Goal: Communication & Community: Share content

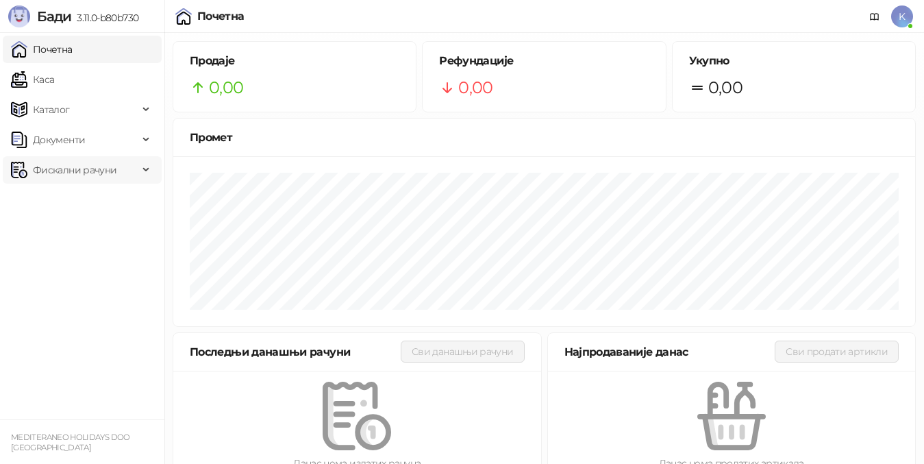
click at [62, 166] on span "Фискални рачуни" at bounding box center [75, 169] width 84 height 27
click at [68, 202] on link "Издати рачуни" at bounding box center [62, 199] width 92 height 27
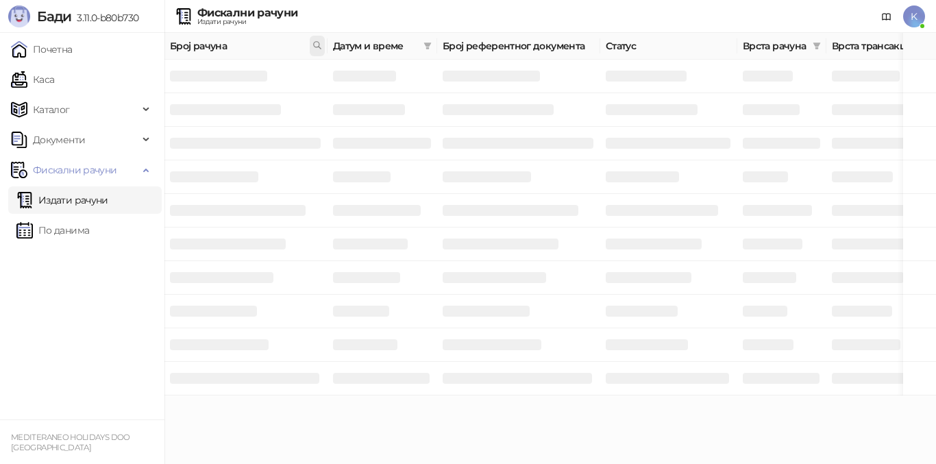
click at [316, 44] on icon at bounding box center [317, 45] width 10 height 10
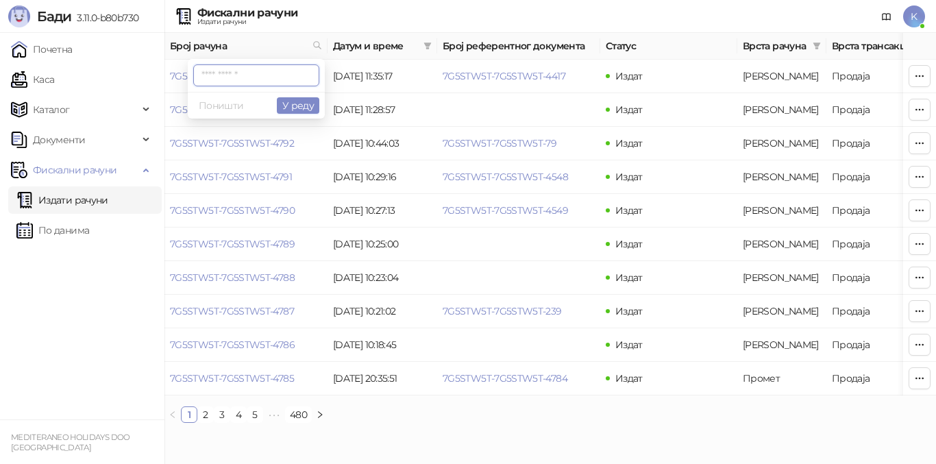
paste input "**********"
type input "**********"
click at [305, 99] on button "У реду" at bounding box center [298, 105] width 42 height 16
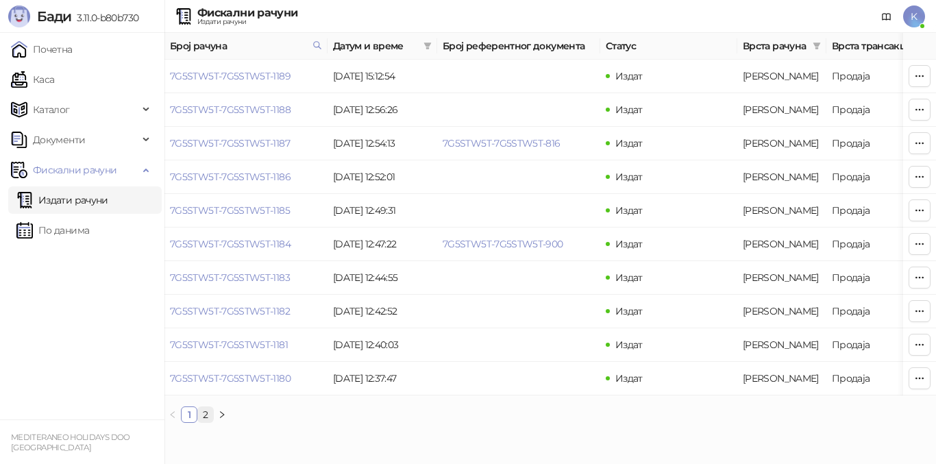
click at [206, 422] on link "2" at bounding box center [205, 414] width 15 height 15
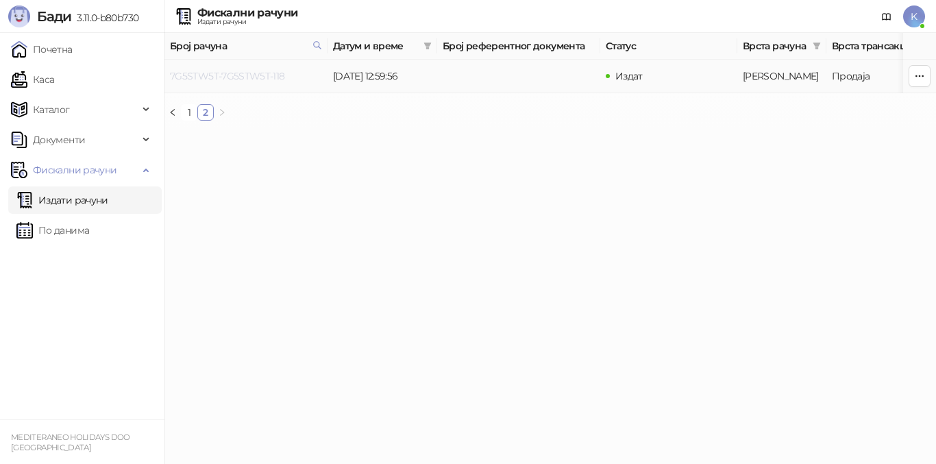
click at [265, 79] on link "7G5STW5T-7G5STW5T-118" at bounding box center [227, 76] width 115 height 12
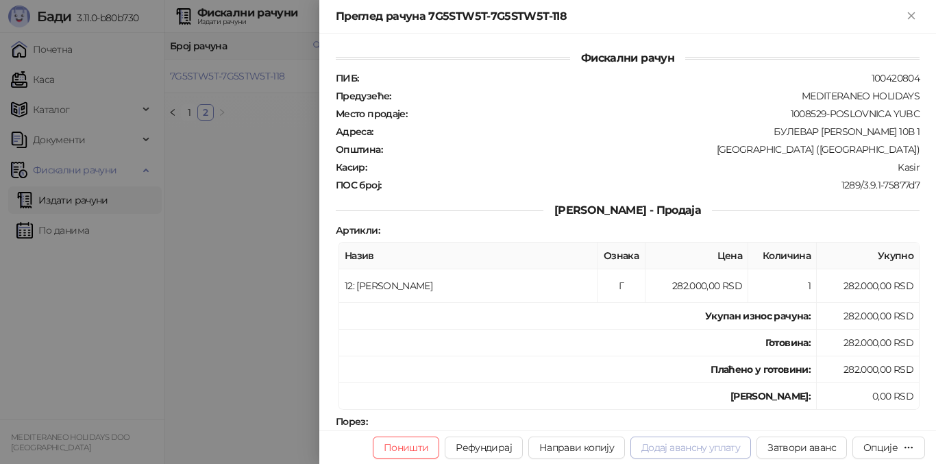
click at [678, 451] on button "Додај авансну уплату" at bounding box center [690, 447] width 121 height 22
type input "**********"
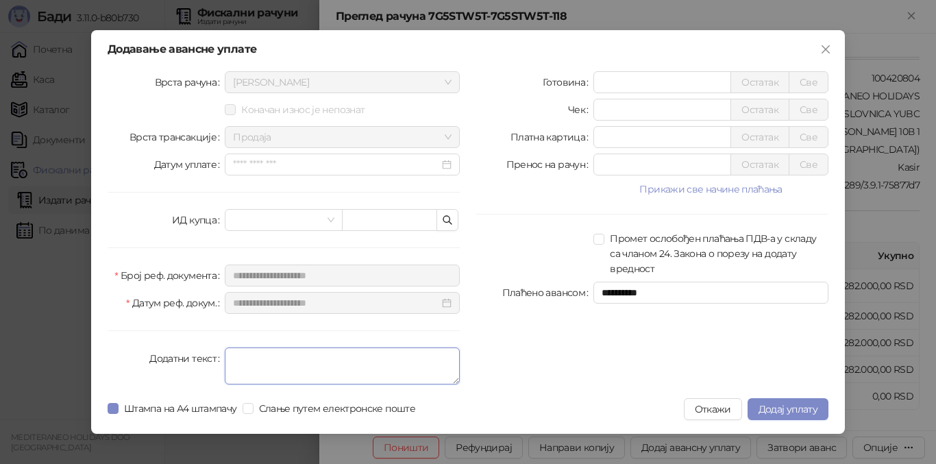
click at [239, 360] on textarea "Додатни текст" at bounding box center [342, 365] width 235 height 37
type textarea "*********"
drag, startPoint x: 621, startPoint y: 77, endPoint x: 575, endPoint y: 77, distance: 46.6
click at [575, 77] on div "Готовина * Остатак Све" at bounding box center [652, 82] width 352 height 22
type input "******"
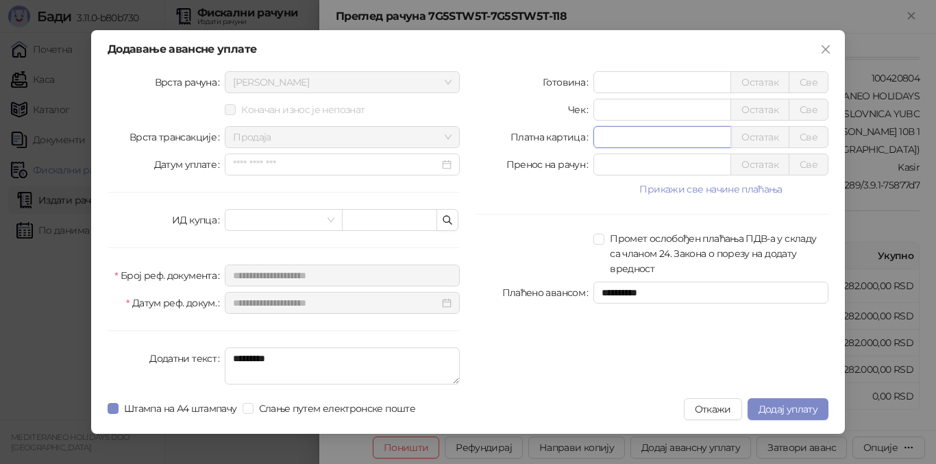
drag, startPoint x: 603, startPoint y: 134, endPoint x: 577, endPoint y: 130, distance: 26.4
click at [577, 130] on div "Платна картица * Остатак Све" at bounding box center [652, 137] width 352 height 22
type input "******"
click at [771, 412] on span "Додај уплату" at bounding box center [787, 409] width 59 height 12
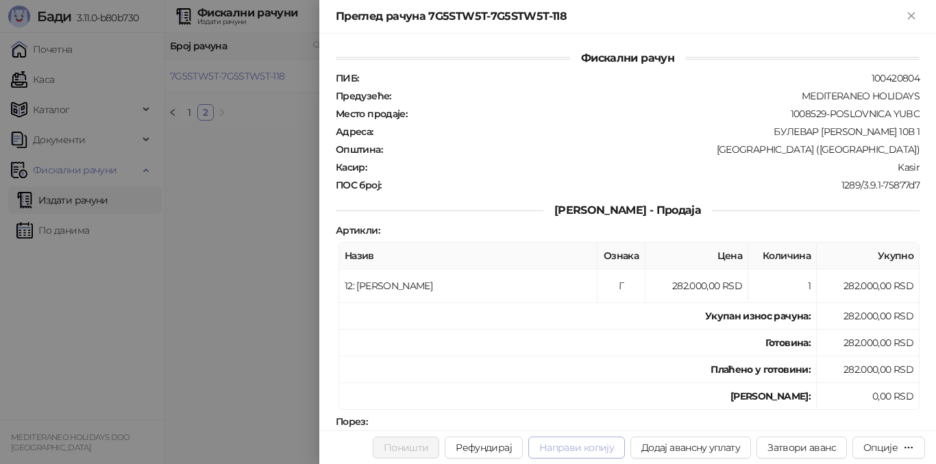
drag, startPoint x: 732, startPoint y: 391, endPoint x: 621, endPoint y: 449, distance: 125.3
click at [719, 401] on div "Преглед рачуна 7G5STW5T-7G5STW5T-118 Фискални рачун ПИБ : 100420804 Предузеће :…" at bounding box center [468, 232] width 936 height 464
click at [215, 356] on div at bounding box center [468, 232] width 936 height 464
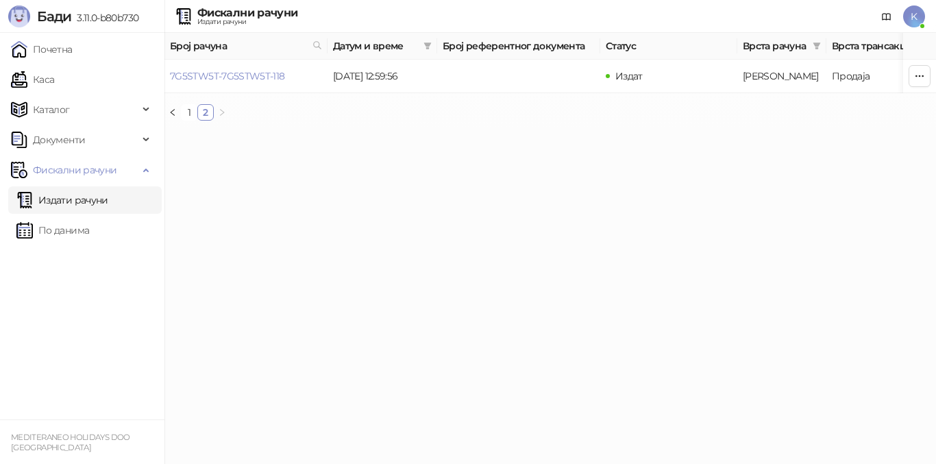
click at [104, 203] on link "Издати рачуни" at bounding box center [62, 199] width 92 height 27
click at [103, 197] on link "Издати рачуни" at bounding box center [62, 199] width 92 height 27
click at [99, 201] on link "Издати рачуни" at bounding box center [62, 199] width 92 height 27
click at [71, 172] on span "Фискални рачуни" at bounding box center [75, 169] width 84 height 27
click at [70, 174] on span "Фискални рачуни" at bounding box center [75, 169] width 84 height 27
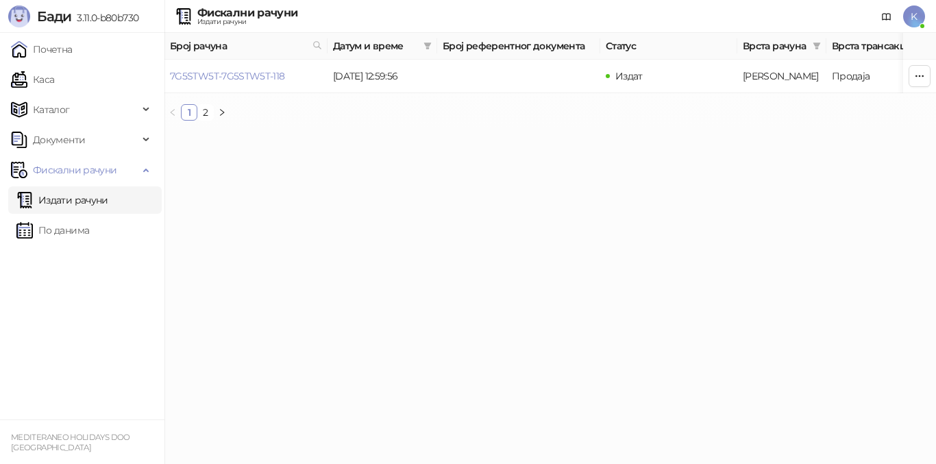
click at [65, 206] on link "Издати рачуни" at bounding box center [62, 199] width 92 height 27
click at [64, 200] on link "Издати рачуни" at bounding box center [62, 199] width 92 height 27
click at [207, 120] on link "2" at bounding box center [205, 112] width 15 height 15
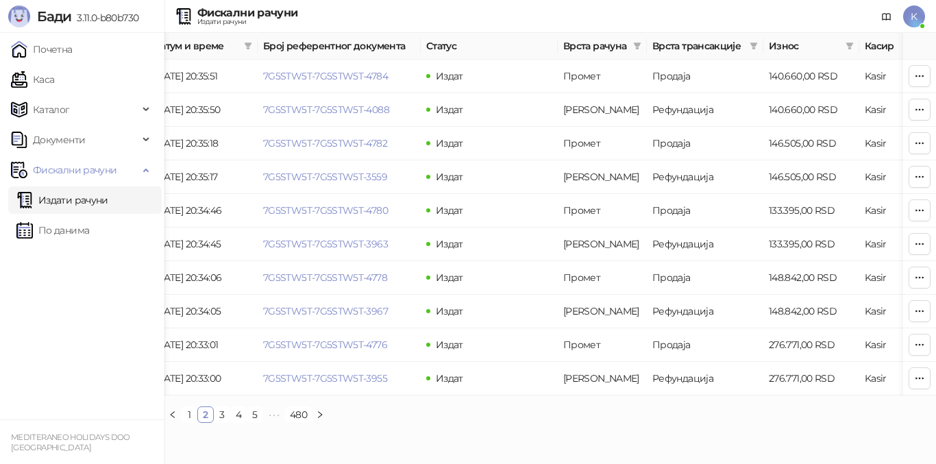
scroll to position [0, 188]
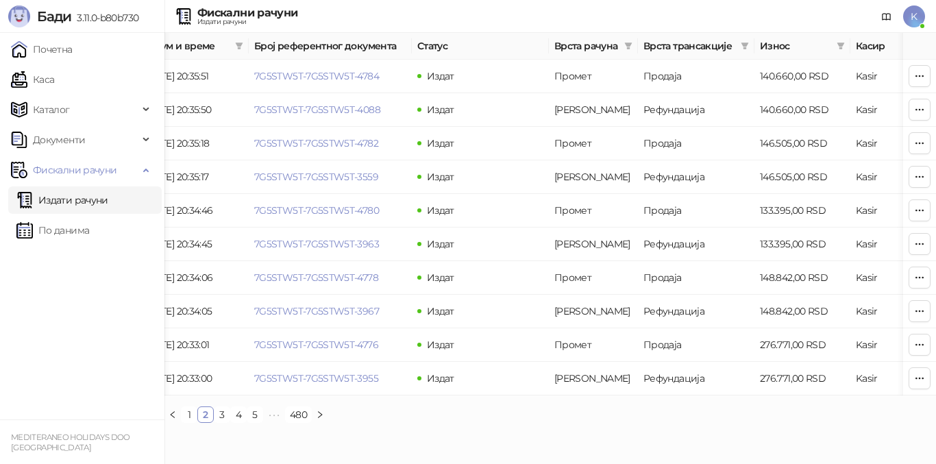
click at [86, 203] on link "Издати рачуни" at bounding box center [62, 199] width 92 height 27
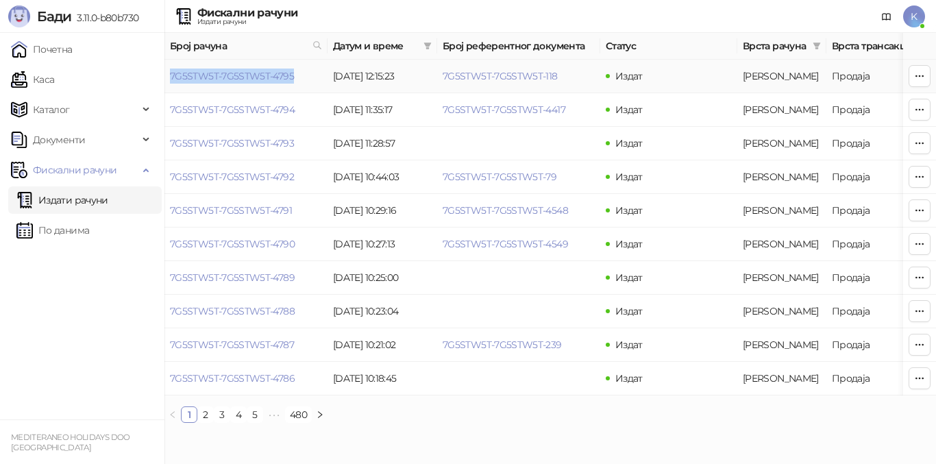
drag, startPoint x: 297, startPoint y: 80, endPoint x: 172, endPoint y: 86, distance: 125.5
click at [172, 86] on td "7G5STW5T-7G5STW5T-4795" at bounding box center [245, 77] width 163 height 34
copy link "7G5STW5T-7G5STW5T-4795"
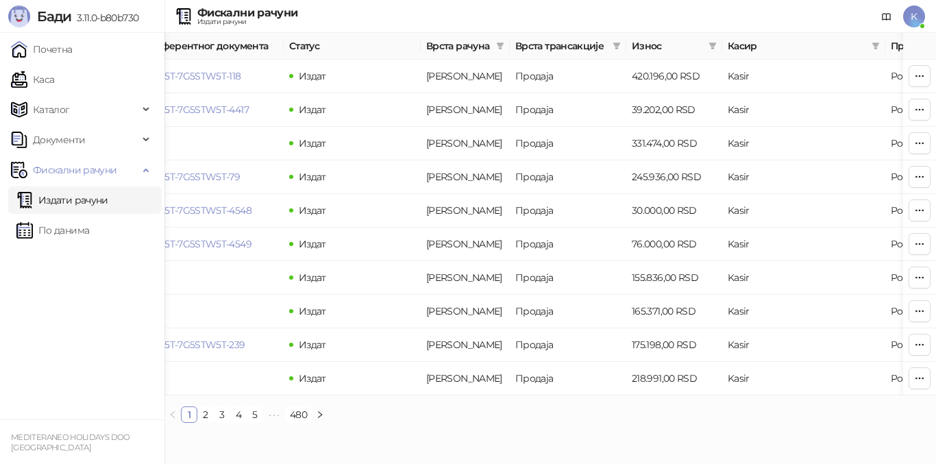
scroll to position [0, 448]
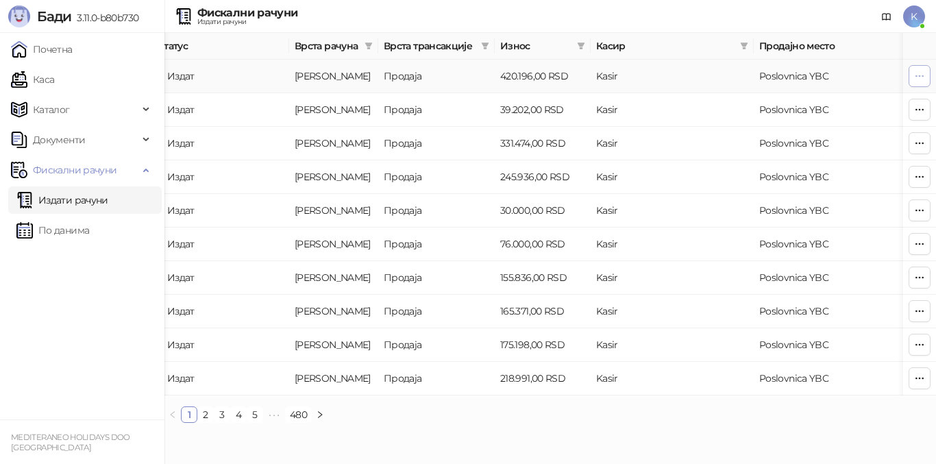
click at [918, 73] on icon "button" at bounding box center [919, 76] width 11 height 11
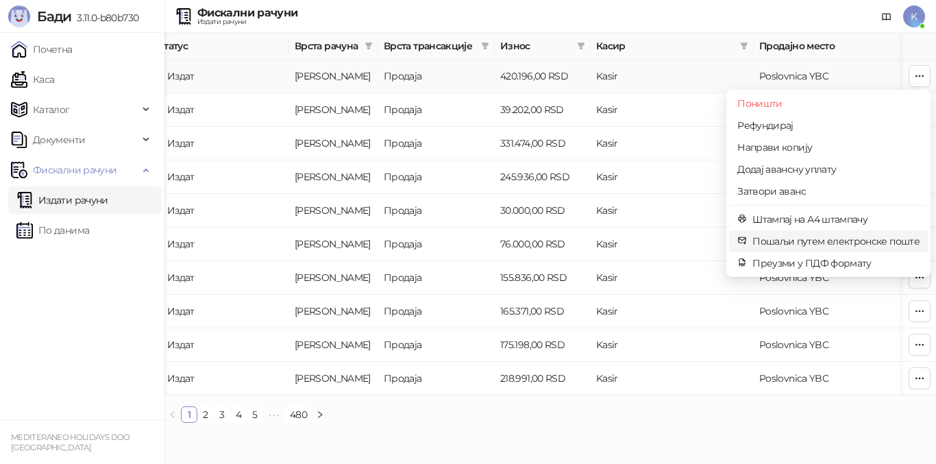
click at [822, 239] on span "Пошаљи путем електронске поште" at bounding box center [835, 241] width 167 height 15
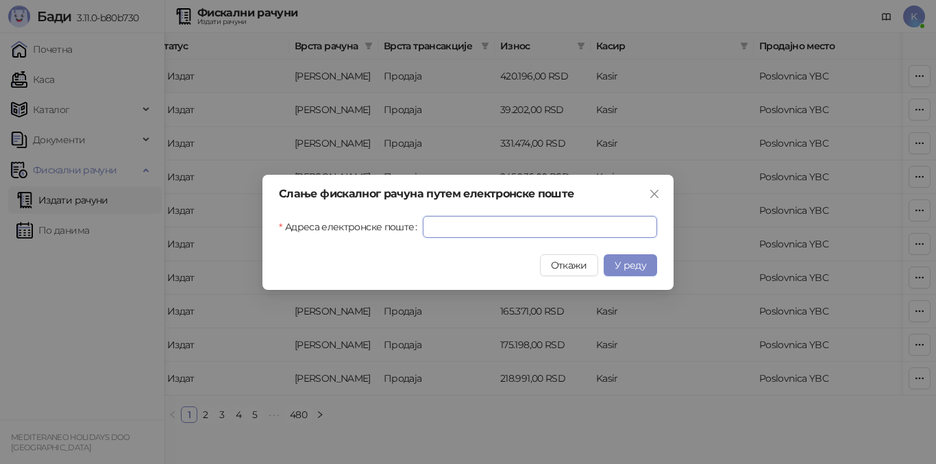
click at [547, 226] on input "Адреса електронске поште" at bounding box center [540, 227] width 234 height 22
paste input "**********"
type input "**********"
click at [621, 263] on span "У реду" at bounding box center [631, 265] width 32 height 12
